Goal: Task Accomplishment & Management: Complete application form

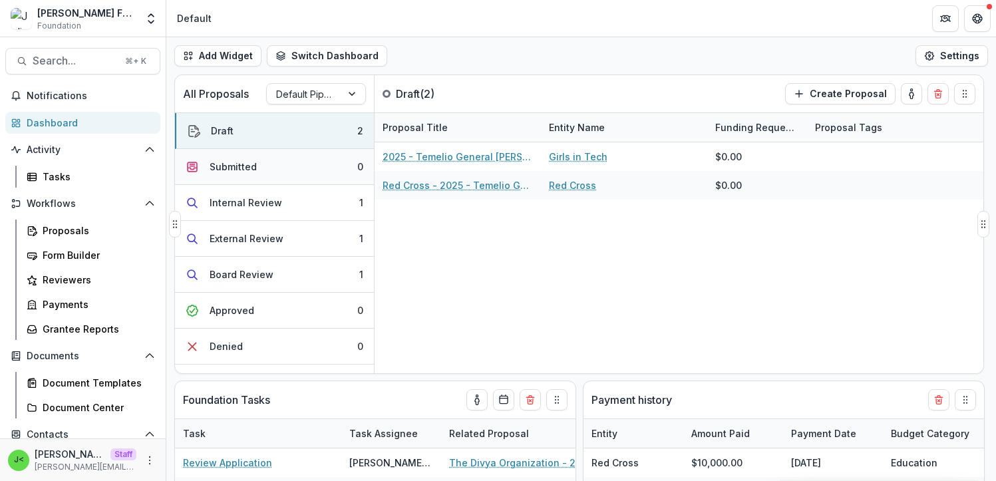
click at [232, 174] on button "Submitted 0" at bounding box center [274, 167] width 199 height 36
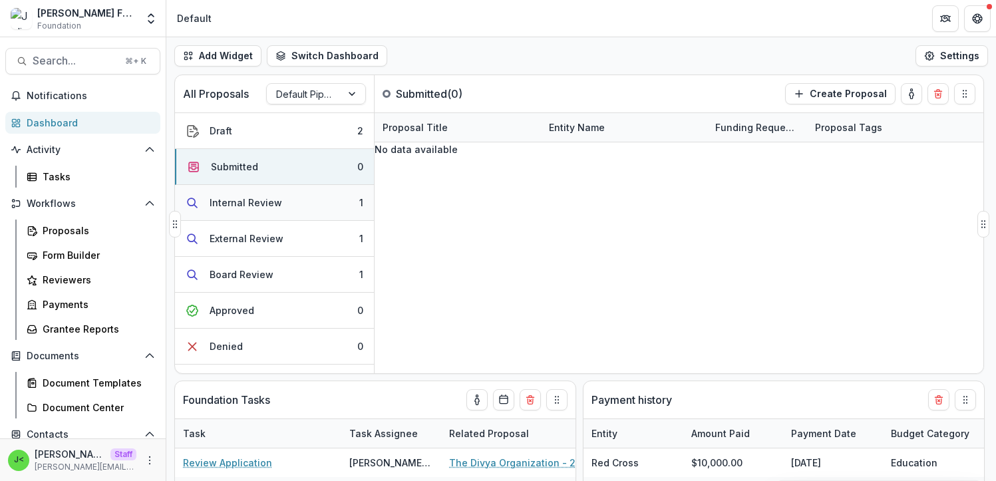
click at [219, 203] on div "Internal Review" at bounding box center [246, 203] width 73 height 14
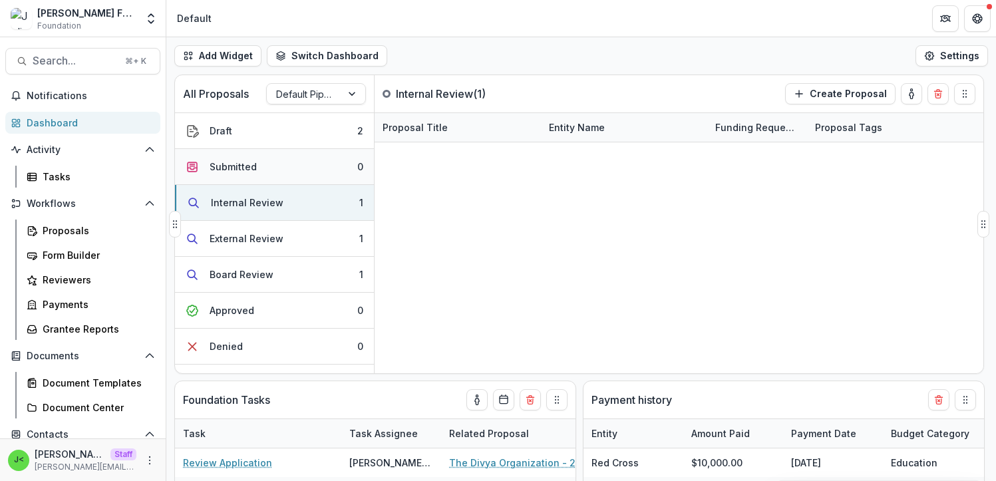
click at [244, 166] on div "Submitted" at bounding box center [233, 167] width 47 height 14
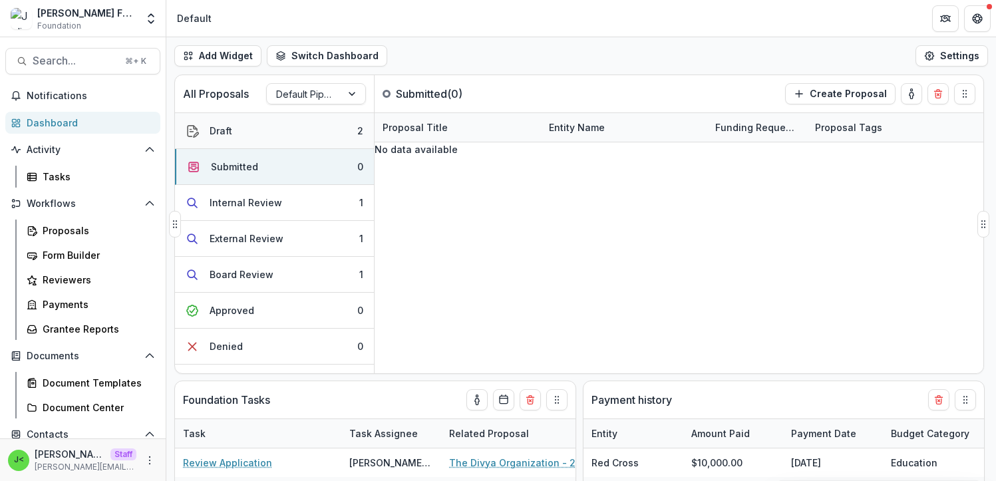
click at [235, 132] on button "Draft 2" at bounding box center [274, 131] width 199 height 36
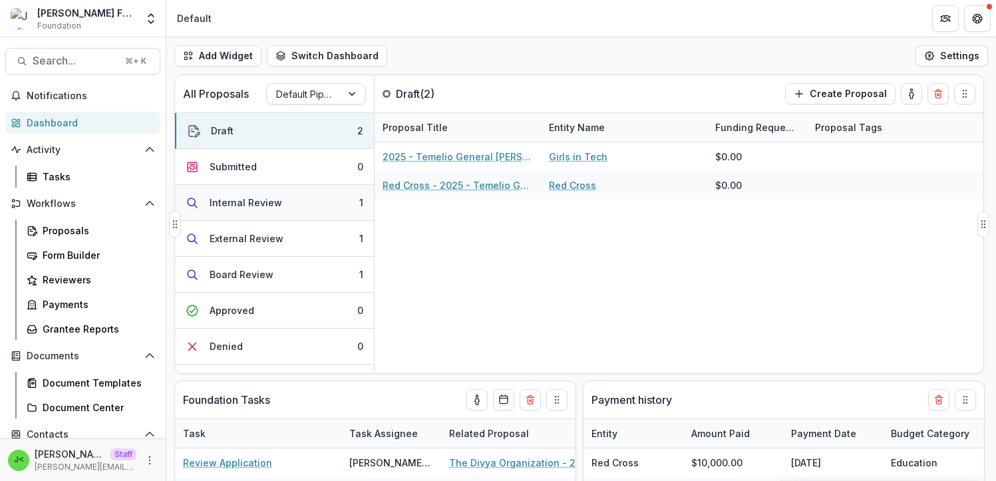
click at [242, 201] on div "Internal Review" at bounding box center [246, 203] width 73 height 14
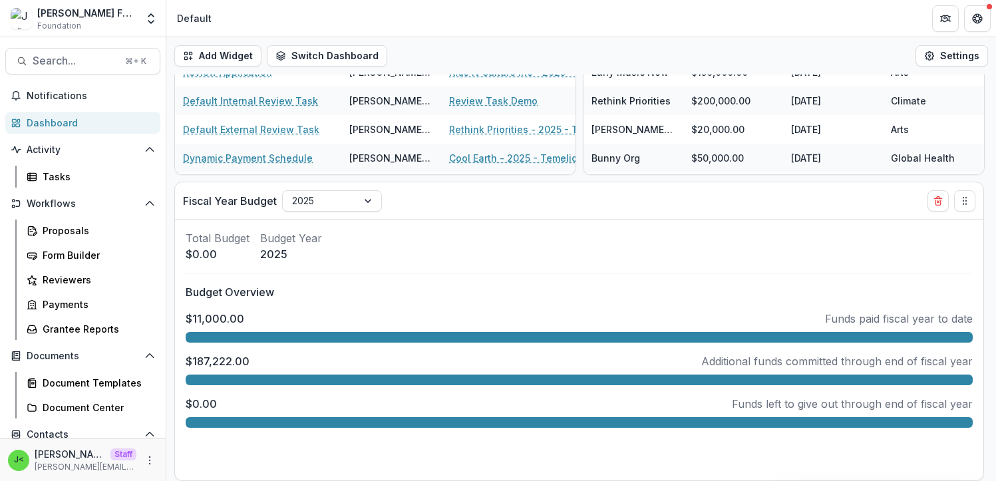
scroll to position [503, 0]
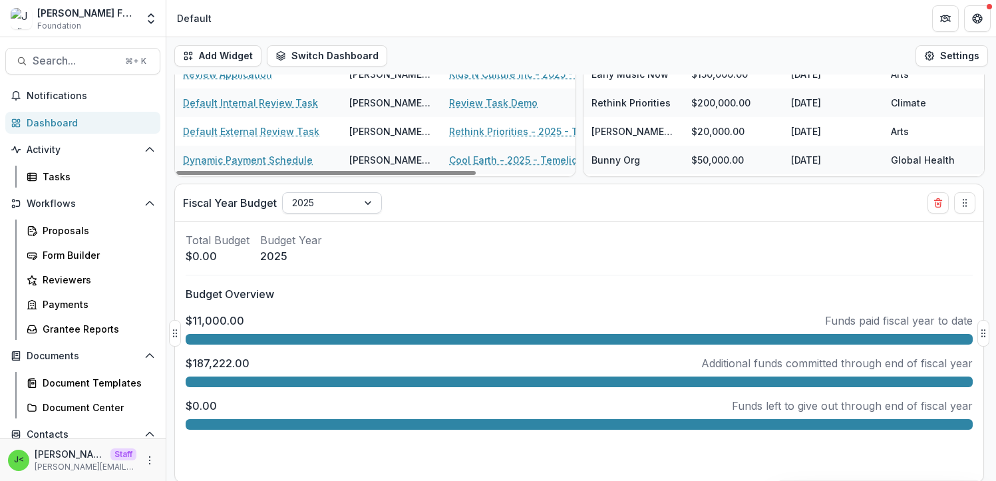
click at [367, 204] on div at bounding box center [369, 203] width 24 height 20
click at [552, 212] on div "Fiscal Year Budget 2020, 7 of 7. 7 results available. Use Up and Down to choose…" at bounding box center [555, 202] width 745 height 37
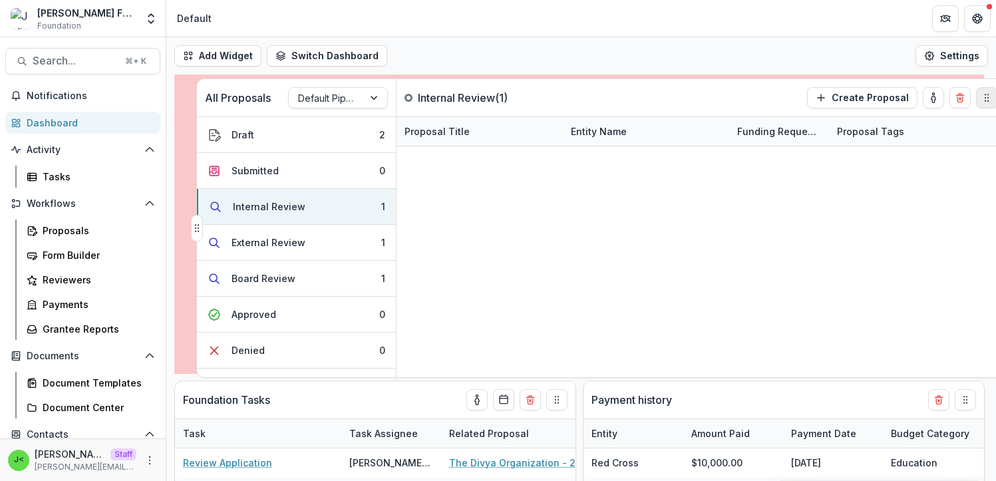
drag, startPoint x: 963, startPoint y: 96, endPoint x: 987, endPoint y: 102, distance: 23.9
click at [986, 100] on circle "Drag" at bounding box center [985, 100] width 1 height 1
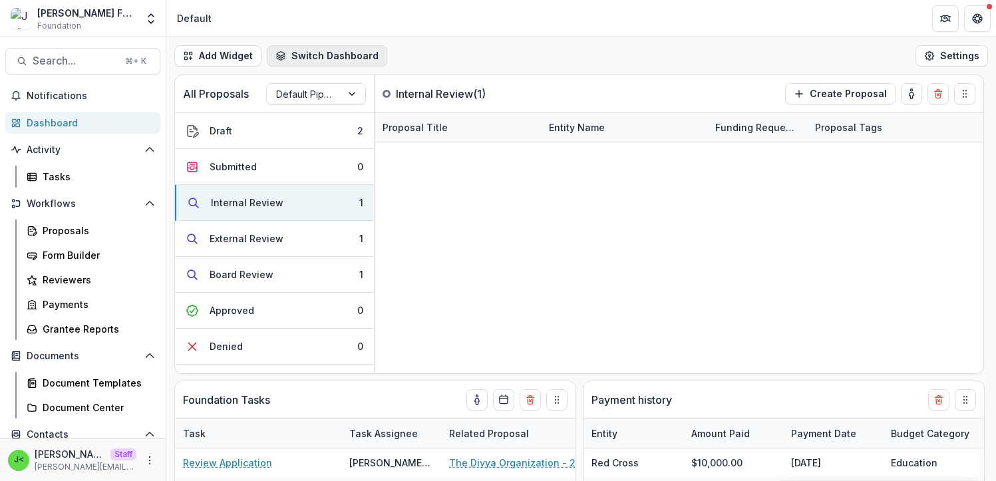
click at [325, 55] on button "Switch Dashboard" at bounding box center [327, 55] width 120 height 21
click at [492, 59] on div "Add Widget Switch Dashboard Payments Default New Dashboard Settings" at bounding box center [581, 55] width 830 height 37
click at [96, 233] on div "Proposals" at bounding box center [96, 231] width 107 height 14
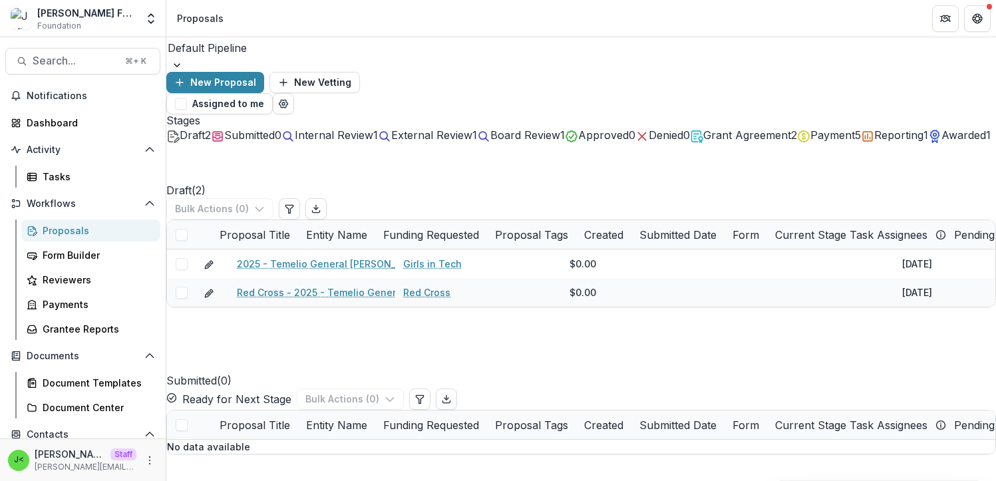
click at [373, 128] on span "Internal Review" at bounding box center [334, 134] width 79 height 13
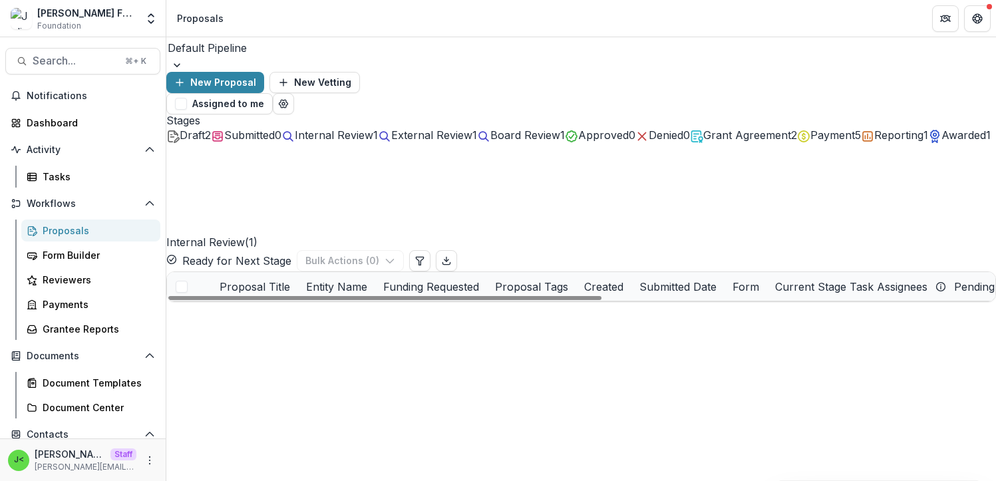
click at [287, 309] on link "Review Task Demo" at bounding box center [281, 316] width 88 height 14
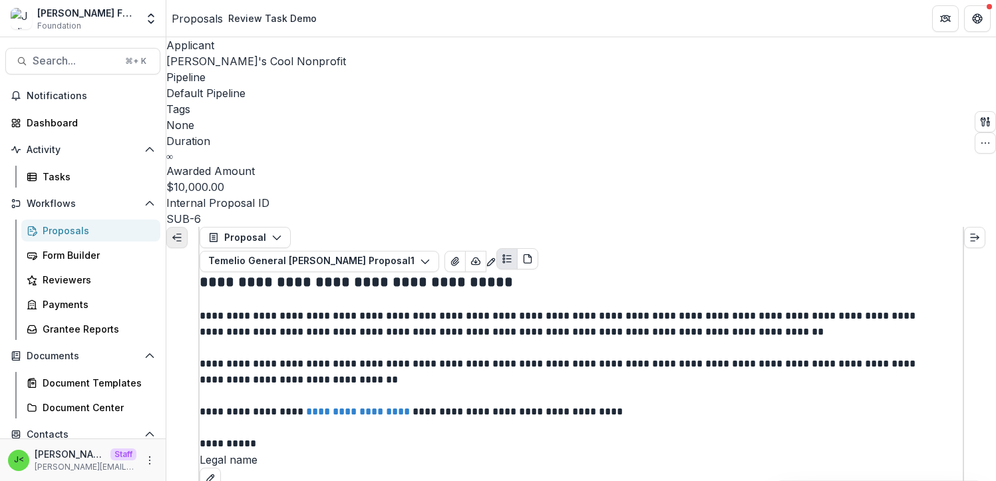
click at [182, 232] on icon "Expand left" at bounding box center [177, 237] width 11 height 11
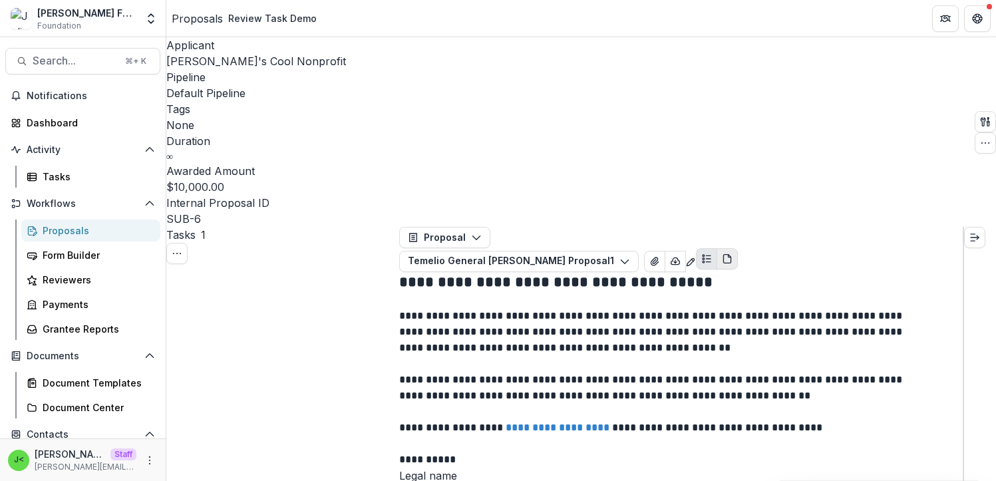
click at [738, 248] on button "PDF view" at bounding box center [727, 258] width 21 height 21
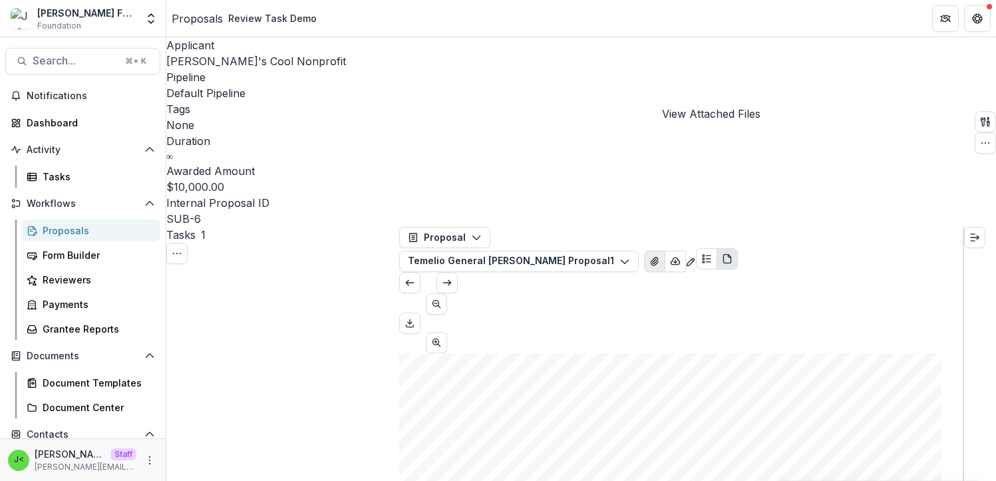
click at [658, 257] on icon "View Attached Files" at bounding box center [654, 261] width 7 height 8
click at [705, 258] on circle "Plaintext view" at bounding box center [704, 259] width 2 height 2
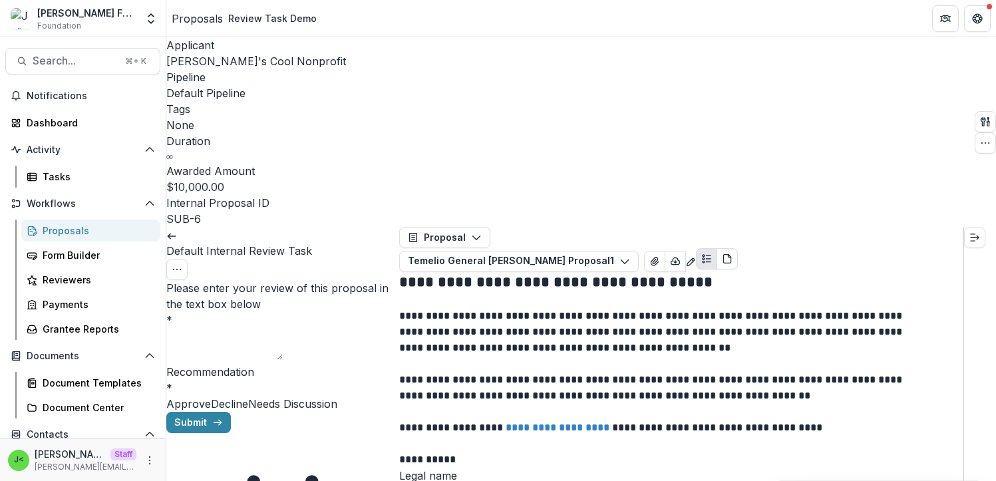
click at [253, 328] on textarea "Please enter your review of this proposal in the text box below *" at bounding box center [224, 344] width 116 height 32
click at [211, 397] on span "Approve" at bounding box center [188, 403] width 45 height 13
type textarea "********"
click at [170, 234] on polyline at bounding box center [169, 236] width 3 height 5
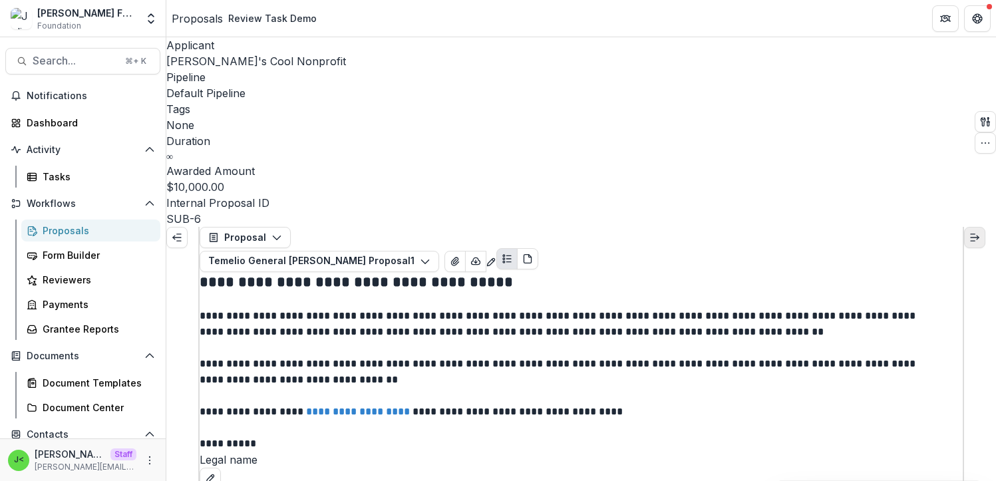
click at [980, 232] on icon "Expand right" at bounding box center [974, 237] width 11 height 11
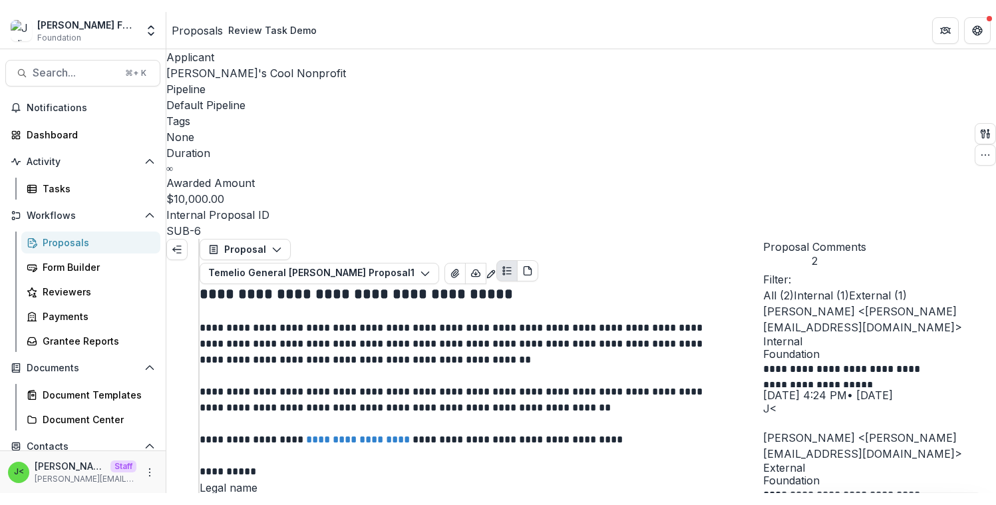
scroll to position [15, 0]
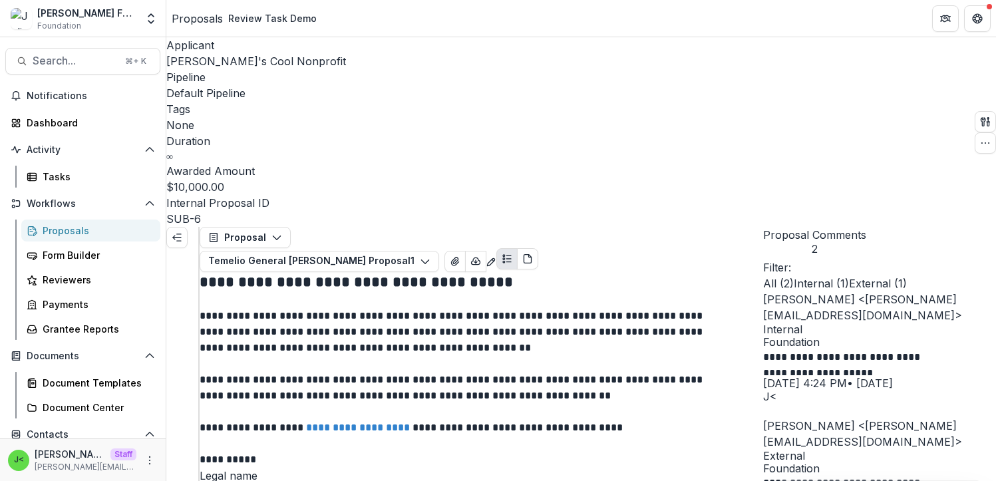
drag, startPoint x: 830, startPoint y: 385, endPoint x: 681, endPoint y: 381, distance: 148.4
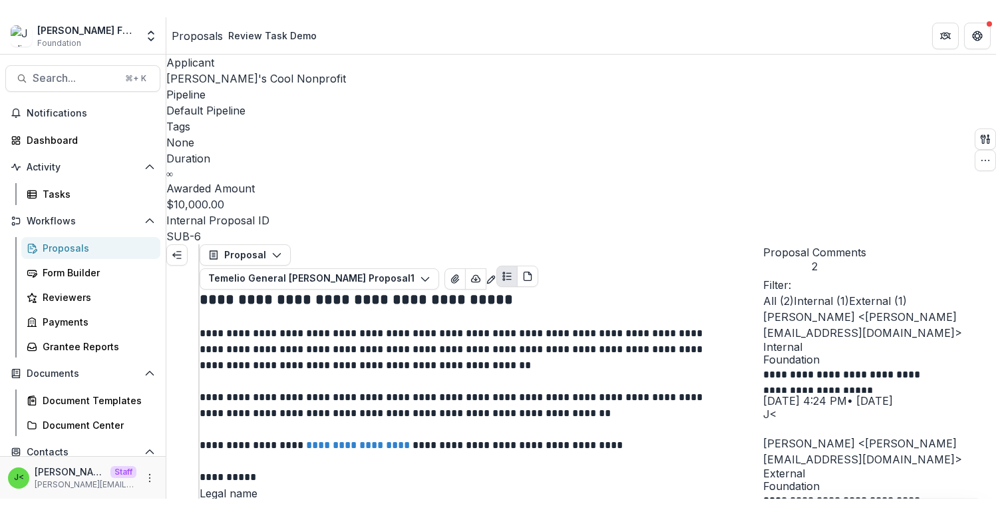
scroll to position [0, 0]
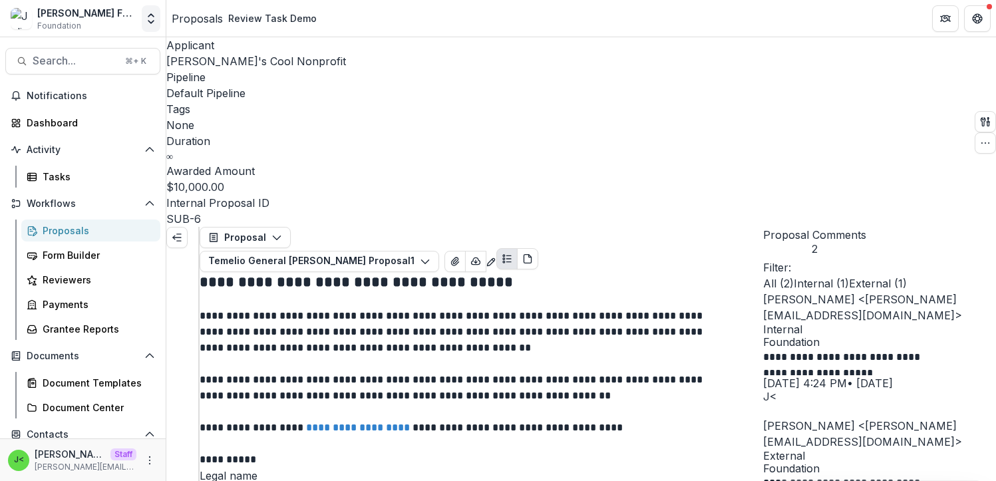
click at [150, 18] on icon "Open entity switcher" at bounding box center [150, 18] width 13 height 13
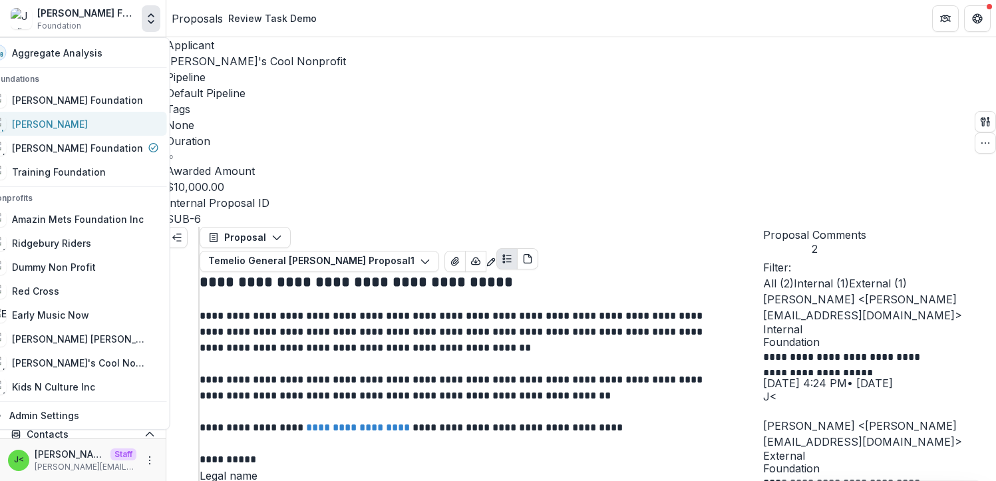
click at [77, 120] on div "[PERSON_NAME]" at bounding box center [50, 124] width 76 height 14
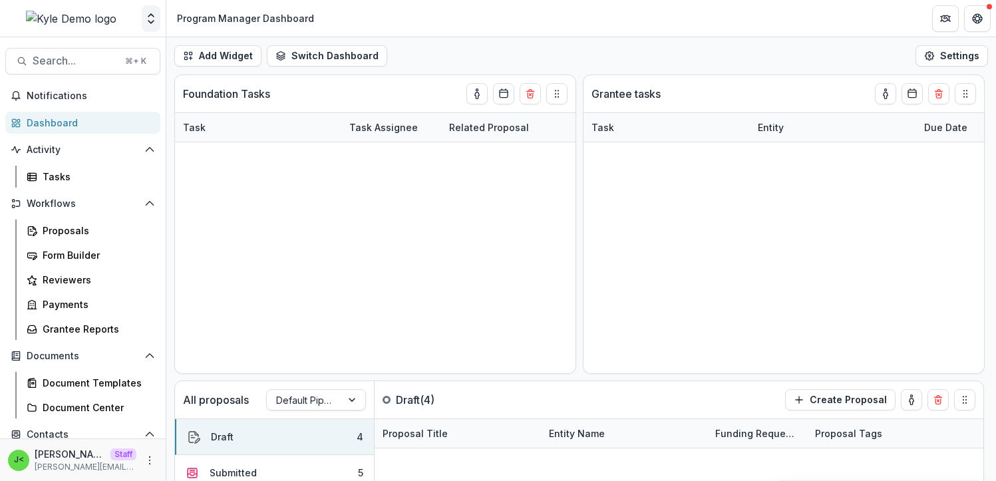
click at [154, 16] on icon "Open entity switcher" at bounding box center [150, 18] width 13 height 13
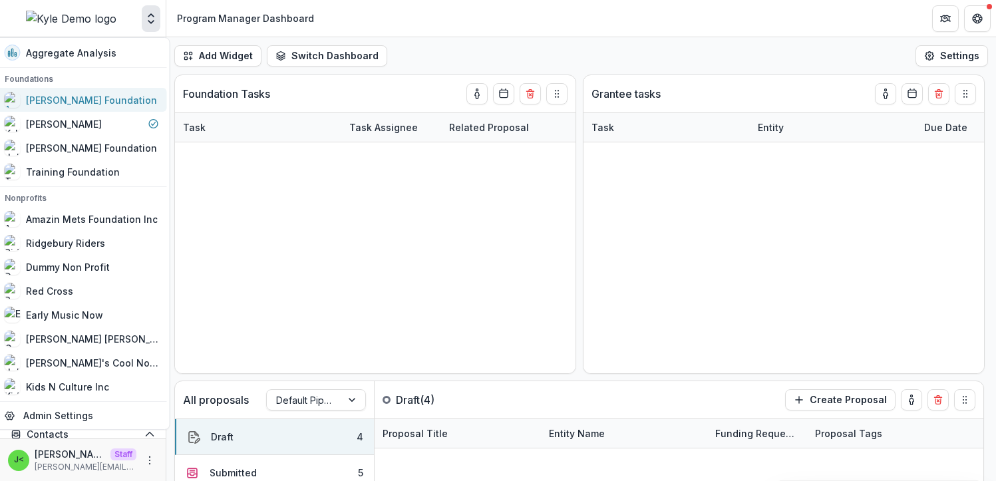
click at [104, 106] on div "[PERSON_NAME] Foundation" at bounding box center [91, 100] width 131 height 14
